Goal: Transaction & Acquisition: Purchase product/service

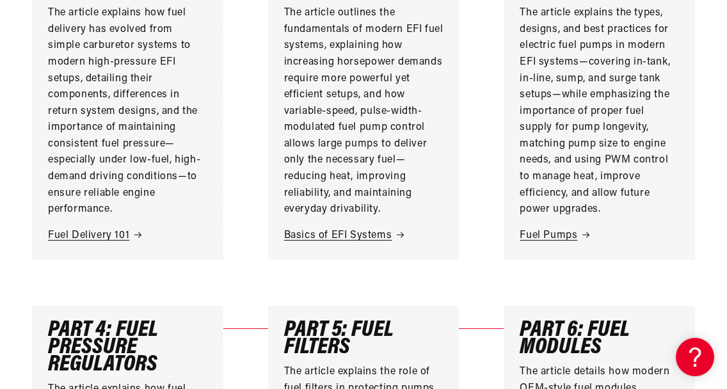
scroll to position [512, 0]
click at [340, 243] on link "Basics of EFI Systems" at bounding box center [363, 235] width 159 height 17
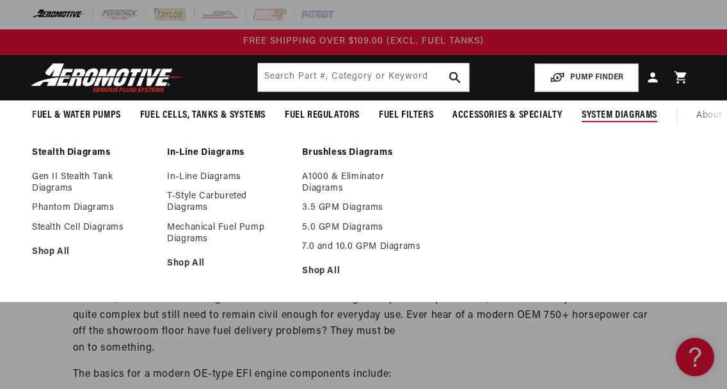
click at [611, 110] on span "System Diagrams" at bounding box center [618, 115] width 75 height 13
click at [598, 111] on span "System Diagrams" at bounding box center [618, 115] width 75 height 13
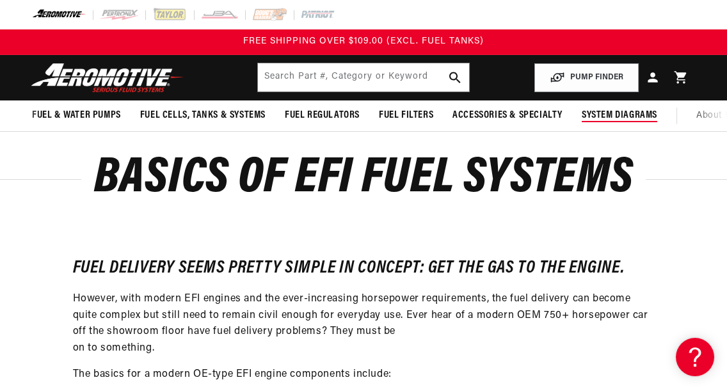
click at [598, 111] on span "System Diagrams" at bounding box center [618, 115] width 75 height 13
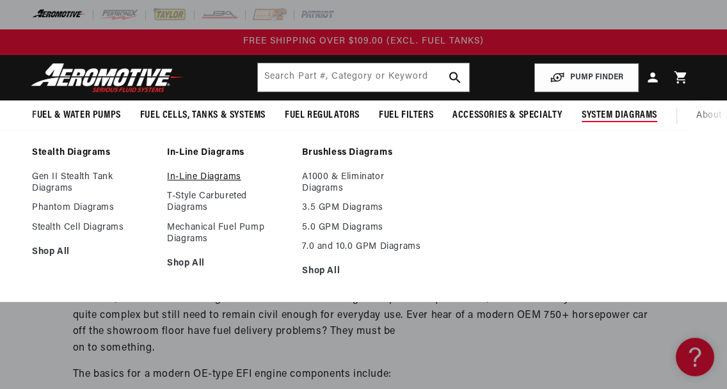
click at [226, 183] on link "In-Line Diagrams" at bounding box center [228, 177] width 122 height 12
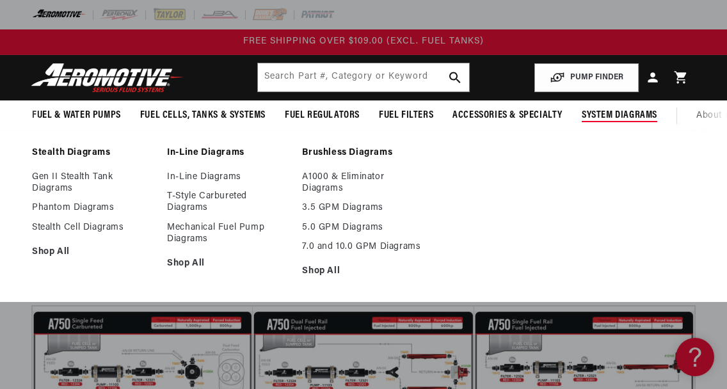
click at [608, 111] on span "System Diagrams" at bounding box center [618, 115] width 75 height 13
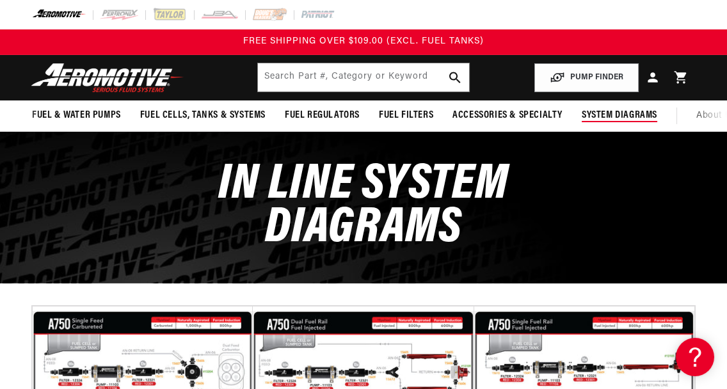
click at [608, 110] on span "System Diagrams" at bounding box center [618, 115] width 75 height 13
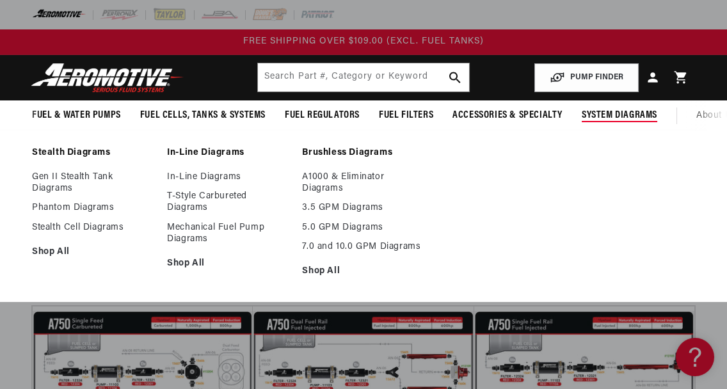
click at [593, 116] on span "System Diagrams" at bounding box center [618, 115] width 75 height 13
click at [630, 114] on span "System Diagrams" at bounding box center [618, 115] width 75 height 13
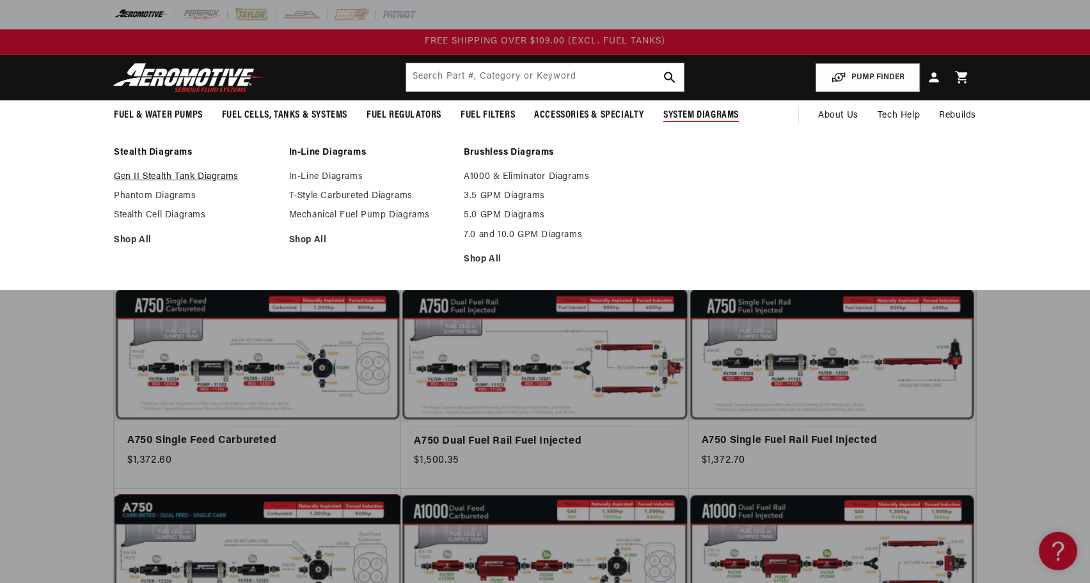
click at [187, 177] on link "Gen II Stealth Tank Diagrams" at bounding box center [195, 177] width 162 height 12
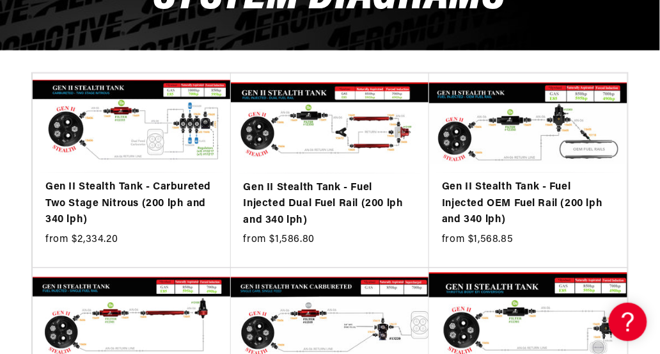
scroll to position [245, 0]
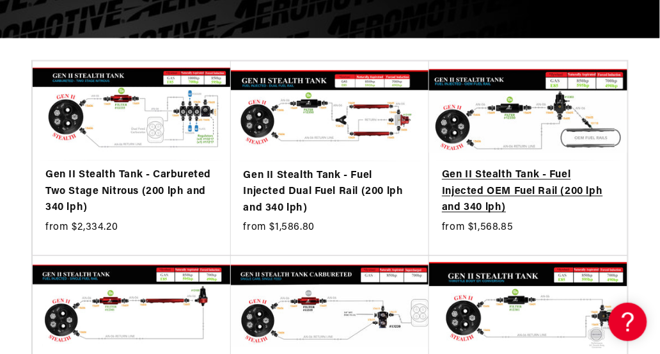
click at [487, 204] on link "Gen II Stealth Tank - Fuel Injected OEM Fuel Rail (200 lph and 340 lph)" at bounding box center [528, 191] width 173 height 49
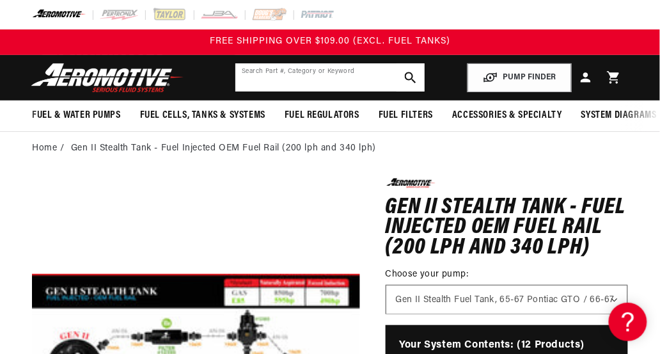
click at [331, 70] on input "text" at bounding box center [329, 77] width 189 height 28
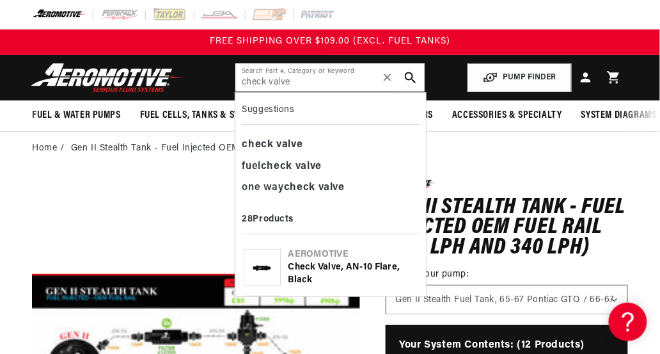
type input "check valve"
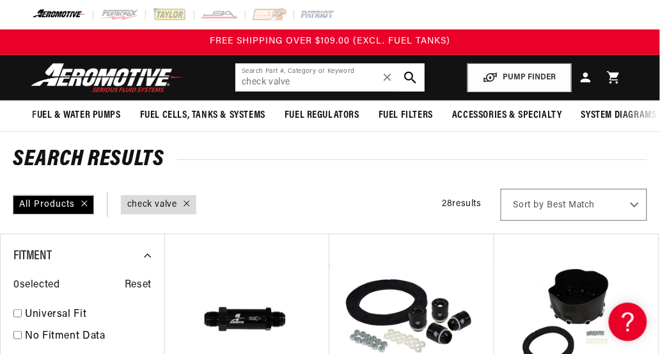
click at [406, 75] on icon "search button" at bounding box center [410, 78] width 12 height 12
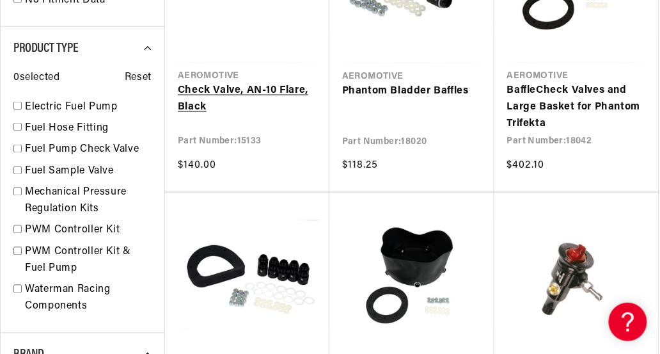
scroll to position [349, 0]
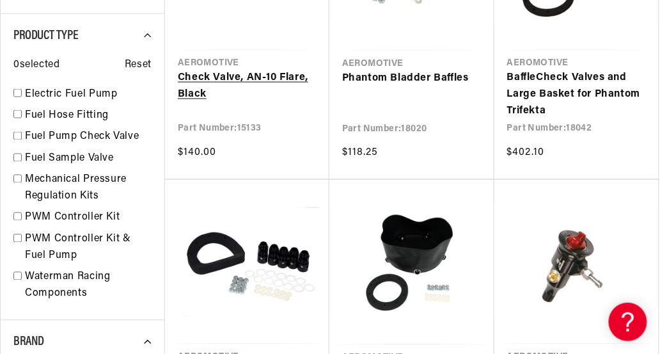
click at [233, 88] on link "Check Valve , AN-10 Flare, Black" at bounding box center [247, 86] width 139 height 33
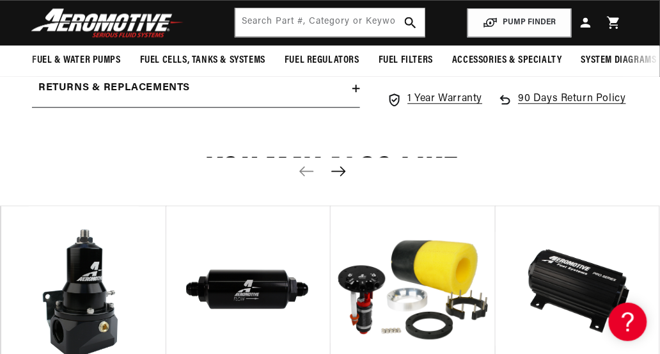
scroll to position [523, 0]
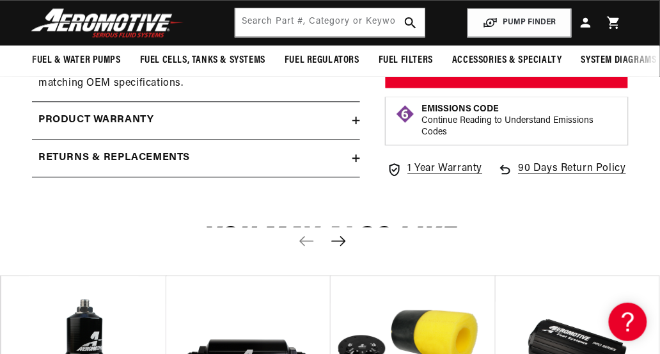
drag, startPoint x: 203, startPoint y: 88, endPoint x: 204, endPoint y: 81, distance: 7.2
